Goal: Information Seeking & Learning: Learn about a topic

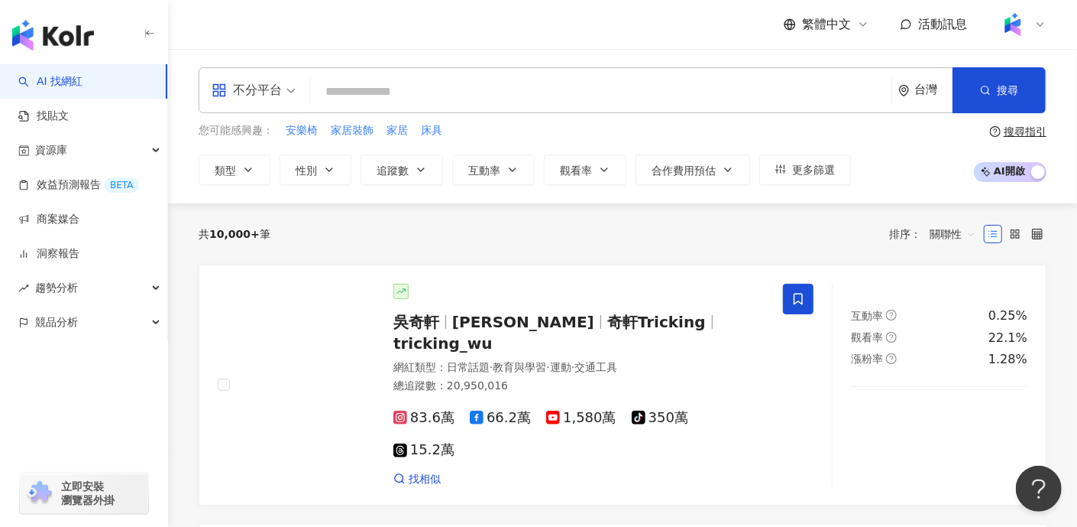
type input "***"
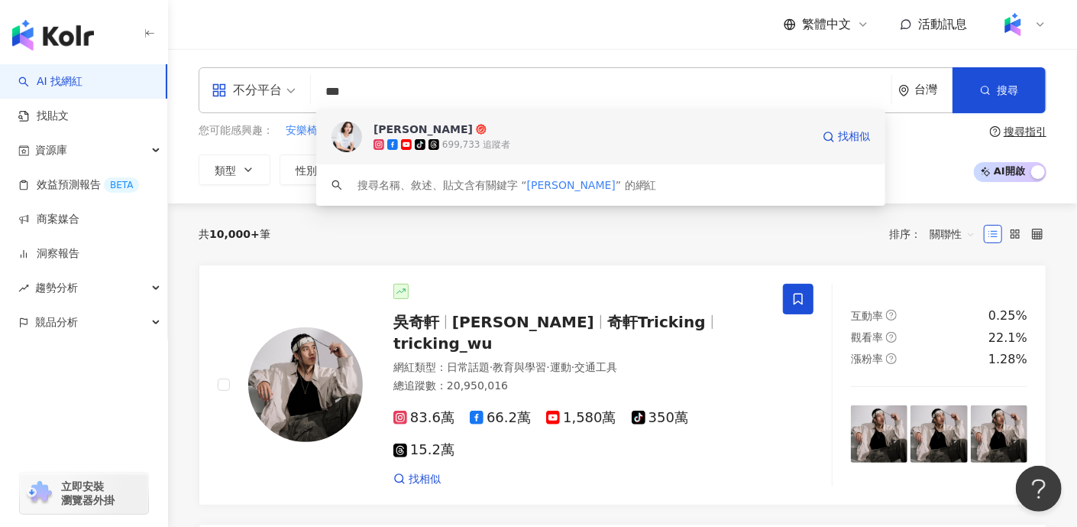
click at [468, 122] on span "[PERSON_NAME]" at bounding box center [593, 129] width 438 height 15
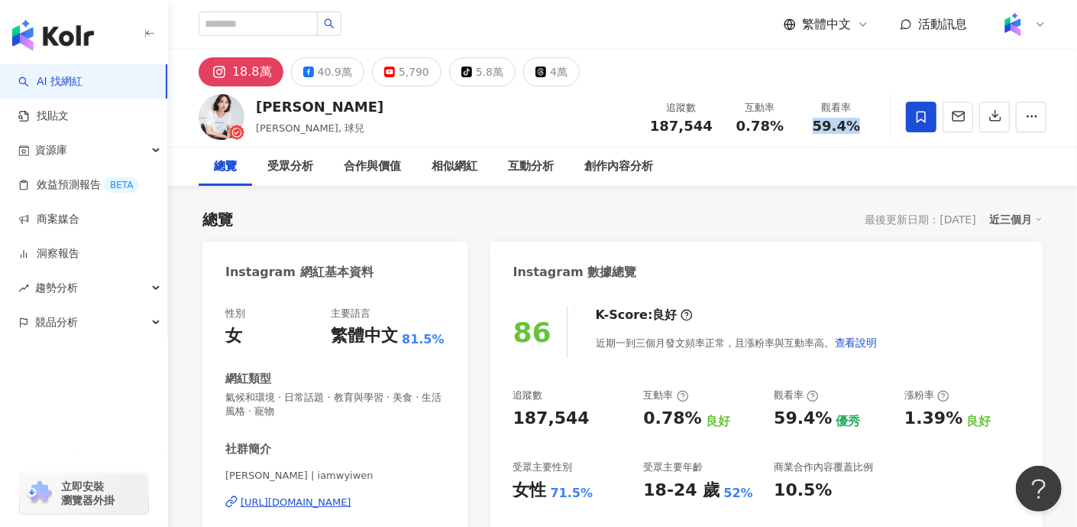
drag, startPoint x: 855, startPoint y: 122, endPoint x: 817, endPoint y: 122, distance: 38.2
click at [817, 122] on span "59.4%" at bounding box center [836, 125] width 47 height 15
copy span "59.4%"
drag, startPoint x: 290, startPoint y: 105, endPoint x: 254, endPoint y: 103, distance: 36.0
click at [254, 103] on div "[PERSON_NAME] [PERSON_NAME], 球兒 追蹤數 187,544 互動率 0.78% 觀看率 59.4%" at bounding box center [622, 116] width 909 height 60
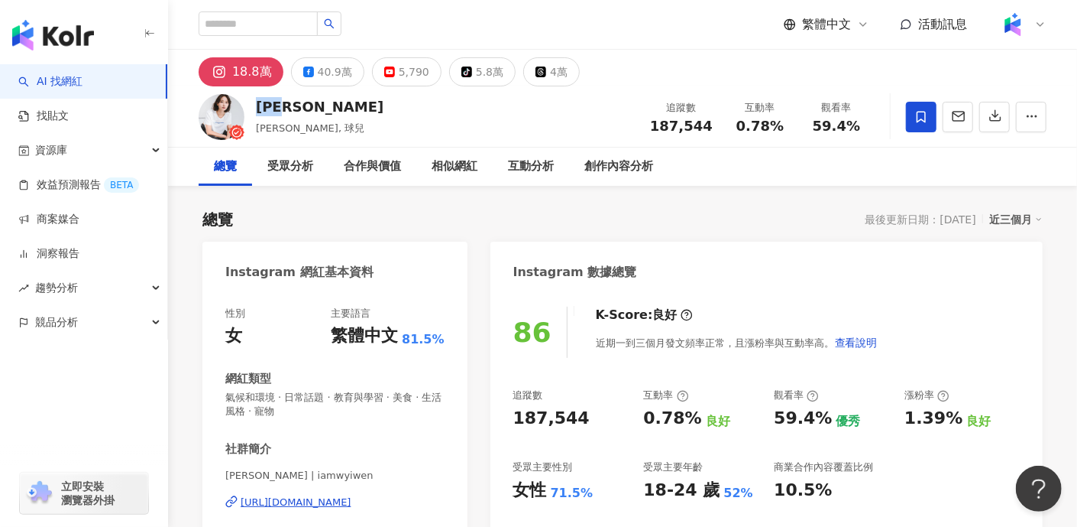
copy div "[PERSON_NAME]"
